Goal: Information Seeking & Learning: Learn about a topic

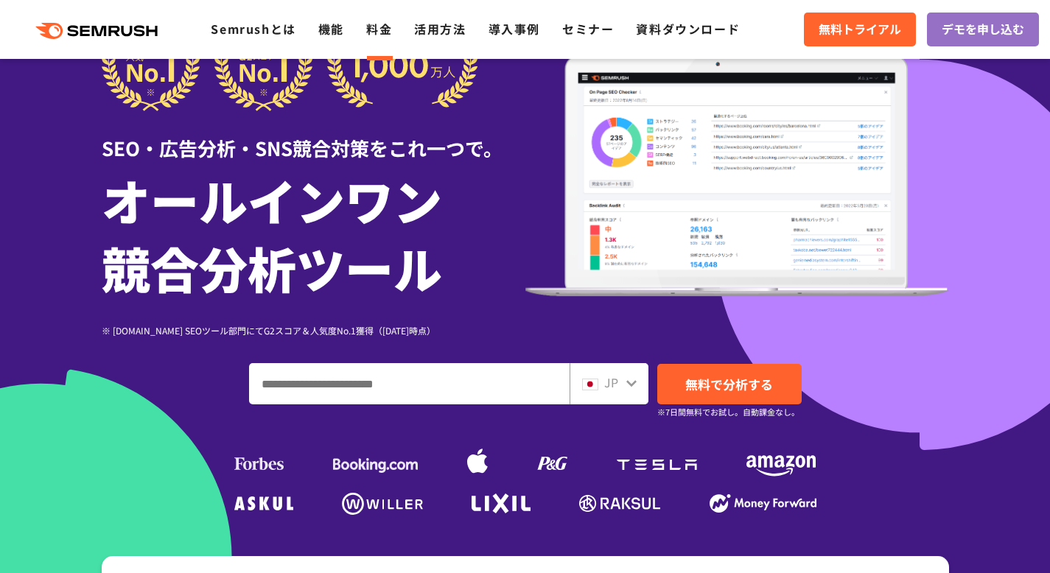
click at [374, 31] on link "料金" at bounding box center [379, 29] width 26 height 18
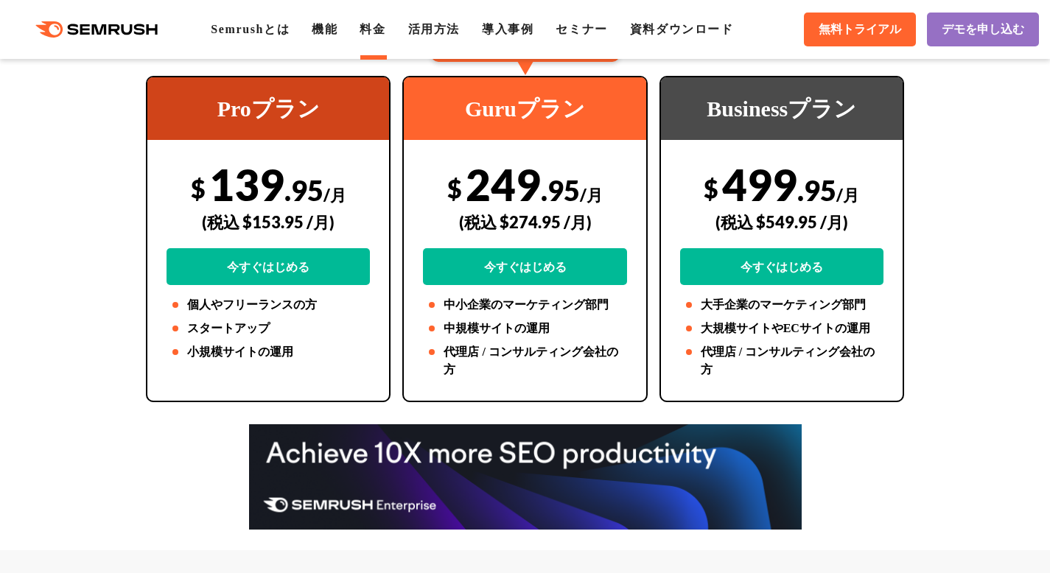
scroll to position [361, 0]
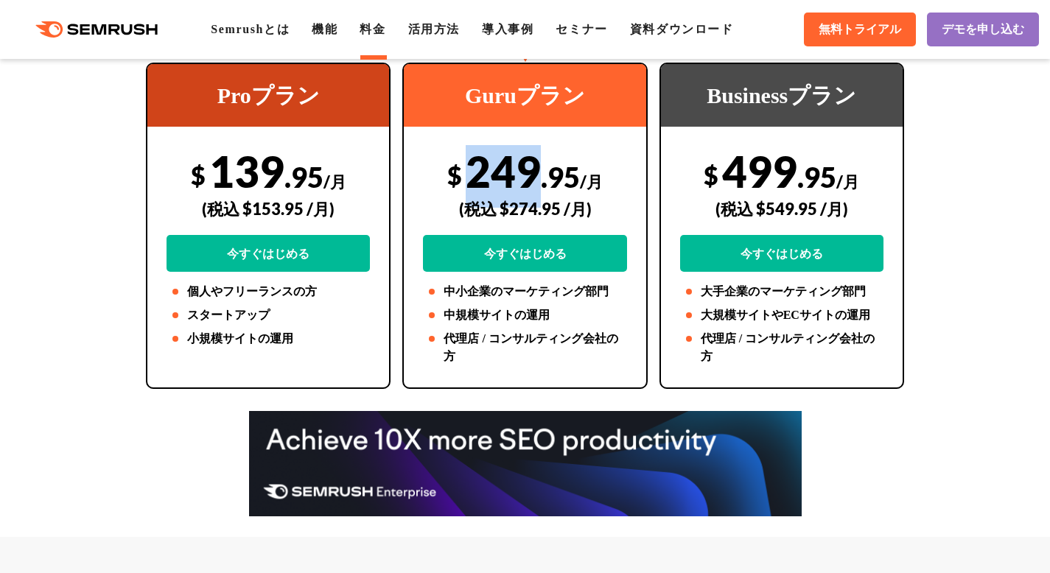
drag, startPoint x: 467, startPoint y: 174, endPoint x: 540, endPoint y: 175, distance: 73.7
click at [540, 175] on div "$ 249 .95 /月 (税込 $274.95 /月) 今すぐはじめる" at bounding box center [524, 208] width 203 height 127
copy div "249"
click at [580, 175] on span "/月" at bounding box center [591, 182] width 23 height 20
